Goal: Task Accomplishment & Management: Manage account settings

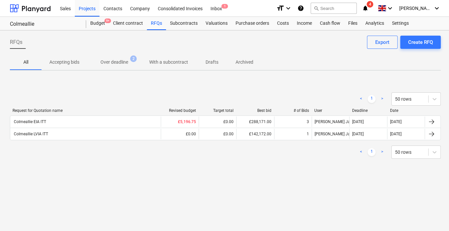
click at [112, 59] on p "Over deadline" at bounding box center [115, 62] width 28 height 7
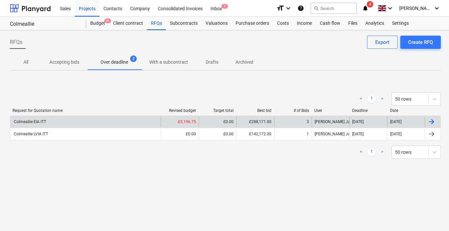
click at [36, 118] on div "Colmeallie EIA ITT" at bounding box center [85, 121] width 151 height 11
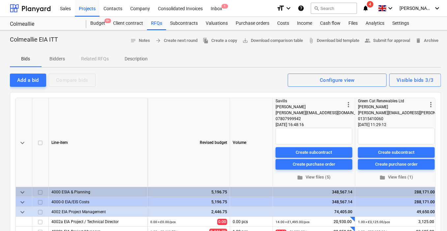
click at [54, 59] on p "Bidders" at bounding box center [57, 58] width 16 height 7
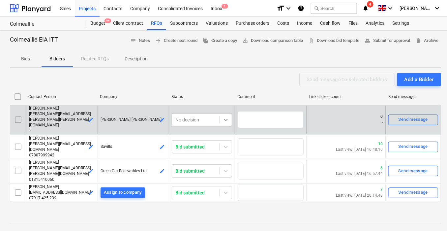
click at [225, 118] on icon at bounding box center [225, 119] width 7 height 7
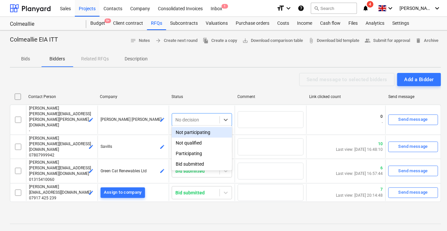
click at [199, 134] on div "Not participating" at bounding box center [202, 132] width 60 height 11
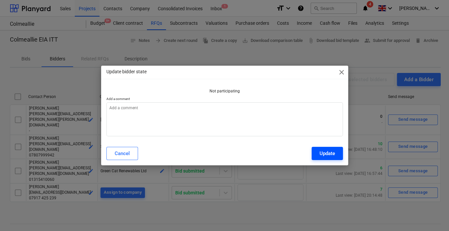
click at [338, 155] on button "Update" at bounding box center [327, 153] width 31 height 13
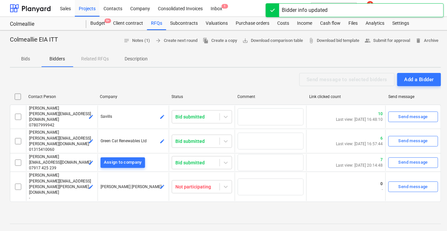
click at [64, 54] on span "Bidders" at bounding box center [58, 58] width 32 height 11
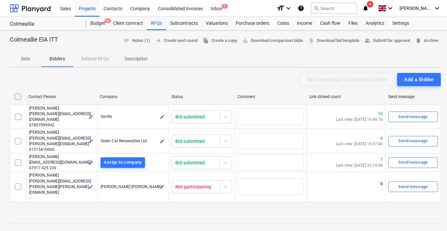
click at [59, 55] on p "Bidders" at bounding box center [57, 58] width 16 height 7
click at [20, 59] on p "Bids" at bounding box center [26, 58] width 16 height 7
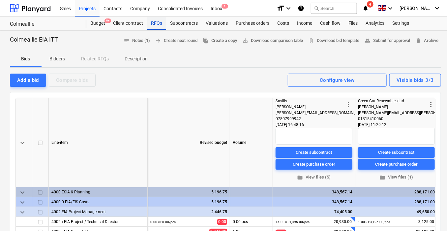
click at [154, 22] on div "RFQs" at bounding box center [156, 23] width 19 height 13
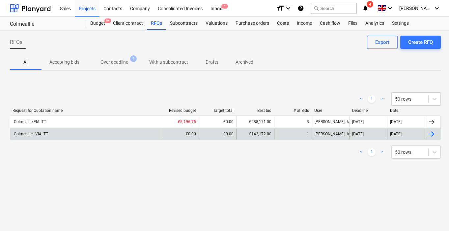
click at [34, 133] on div "Colmeallie LVIA ITT" at bounding box center [30, 133] width 35 height 5
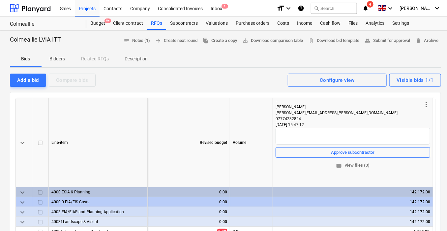
click at [64, 56] on p "Bidders" at bounding box center [57, 58] width 16 height 7
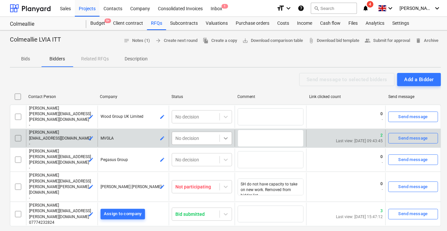
click at [225, 137] on icon at bounding box center [226, 138] width 4 height 2
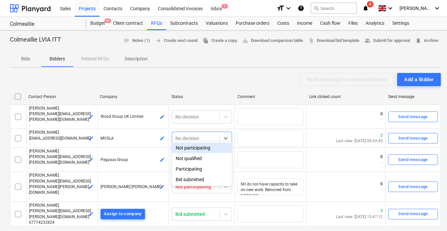
click at [211, 150] on div "Not participating" at bounding box center [202, 147] width 60 height 11
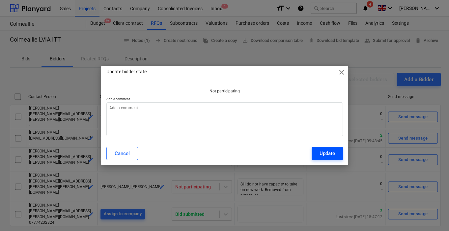
click at [320, 152] on div "Update" at bounding box center [327, 153] width 15 height 9
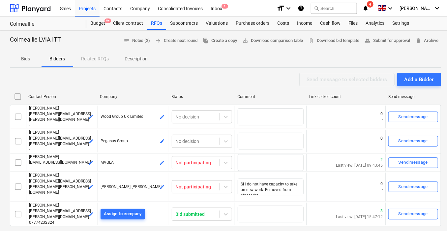
click at [65, 58] on span "Bidders" at bounding box center [58, 58] width 32 height 11
click at [66, 57] on span "Bidders" at bounding box center [58, 58] width 32 height 11
type textarea "x"
click at [95, 58] on div "Bids Bidders Related RFQs Description" at bounding box center [225, 59] width 431 height 16
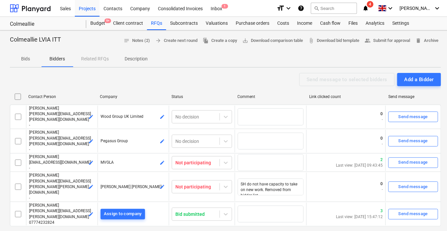
click at [95, 58] on div "Bids Bidders Related RFQs Description" at bounding box center [225, 59] width 431 height 16
click at [151, 26] on div "RFQs" at bounding box center [156, 23] width 19 height 13
